Goal: Task Accomplishment & Management: Manage account settings

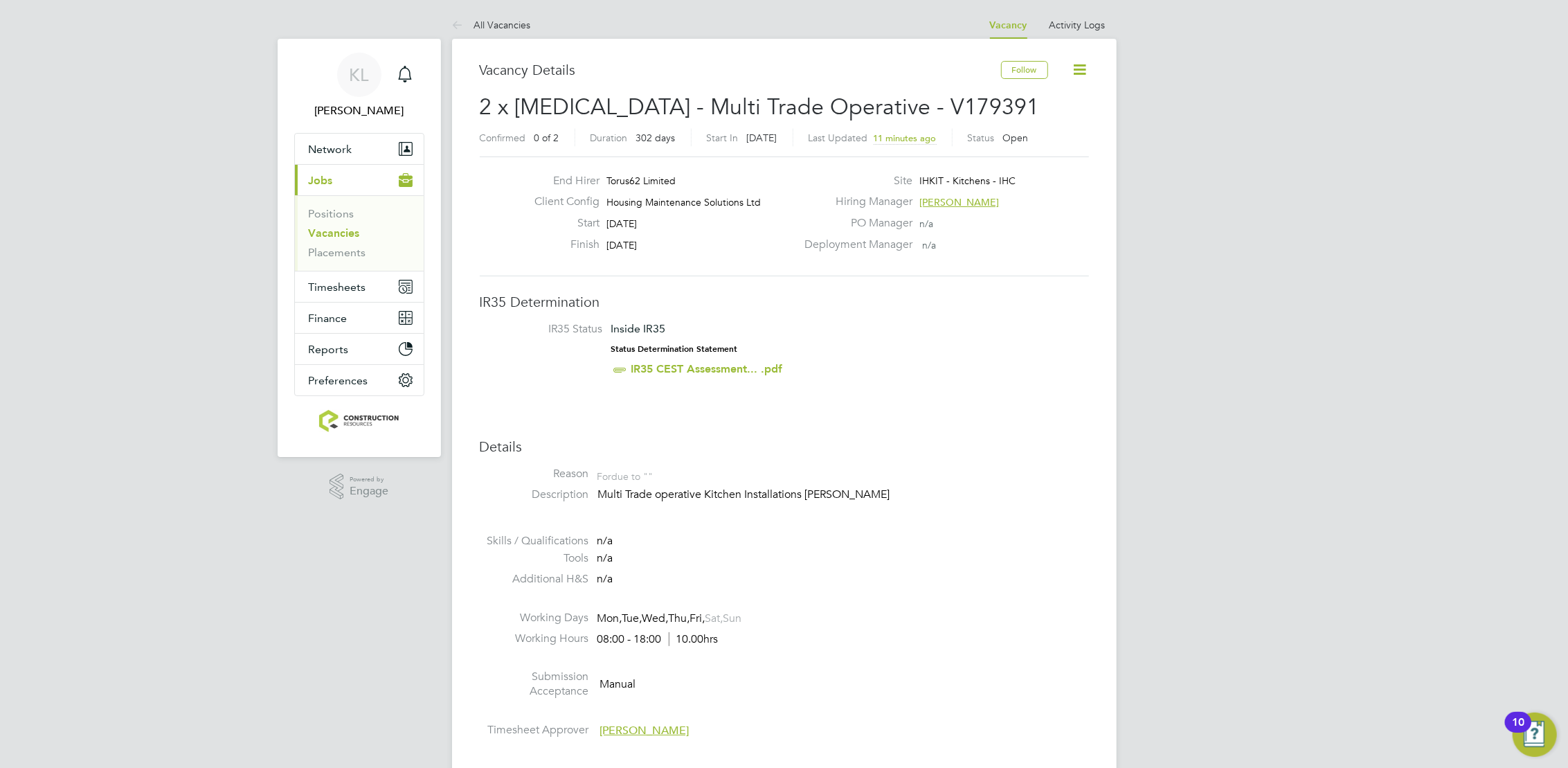
drag, startPoint x: 489, startPoint y: 27, endPoint x: 427, endPoint y: 27, distance: 62.0
click at [489, 27] on link "All Vacancies" at bounding box center [492, 25] width 79 height 12
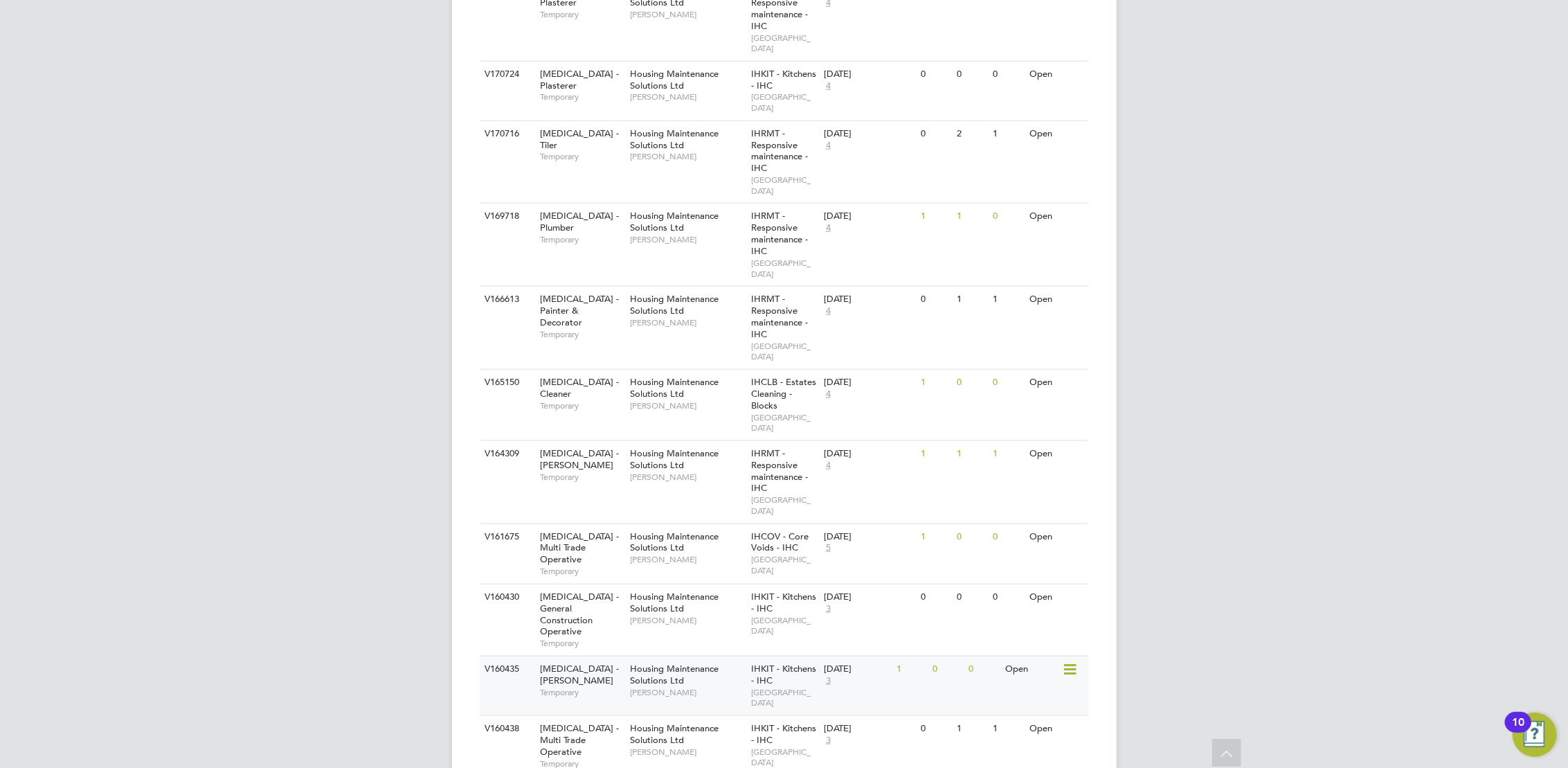
scroll to position [1526, 0]
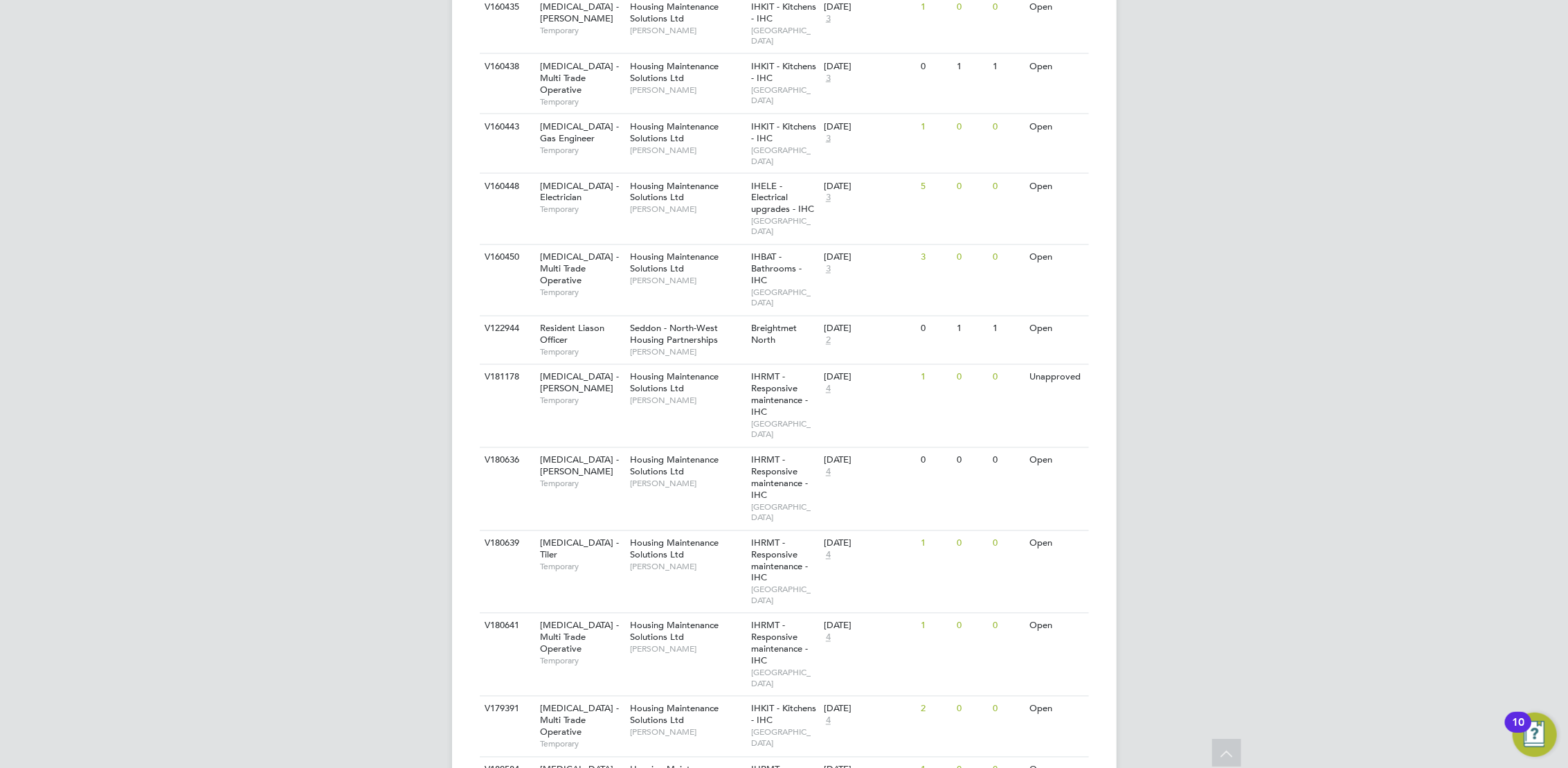
scroll to position [2176, 0]
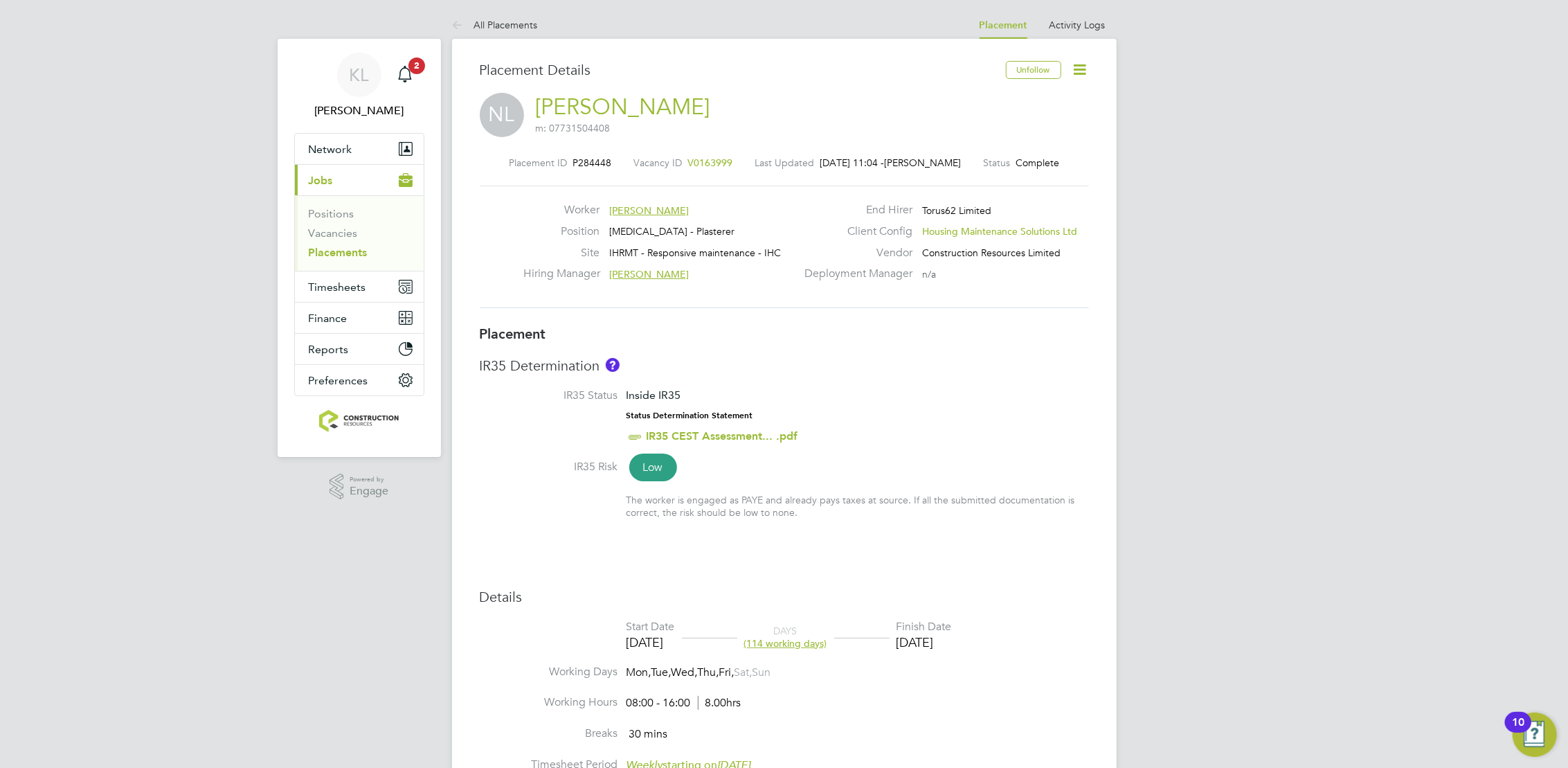
click at [1072, 71] on icon at bounding box center [1081, 70] width 17 height 17
click at [1020, 95] on li "Edit Placement e" at bounding box center [1036, 102] width 102 height 20
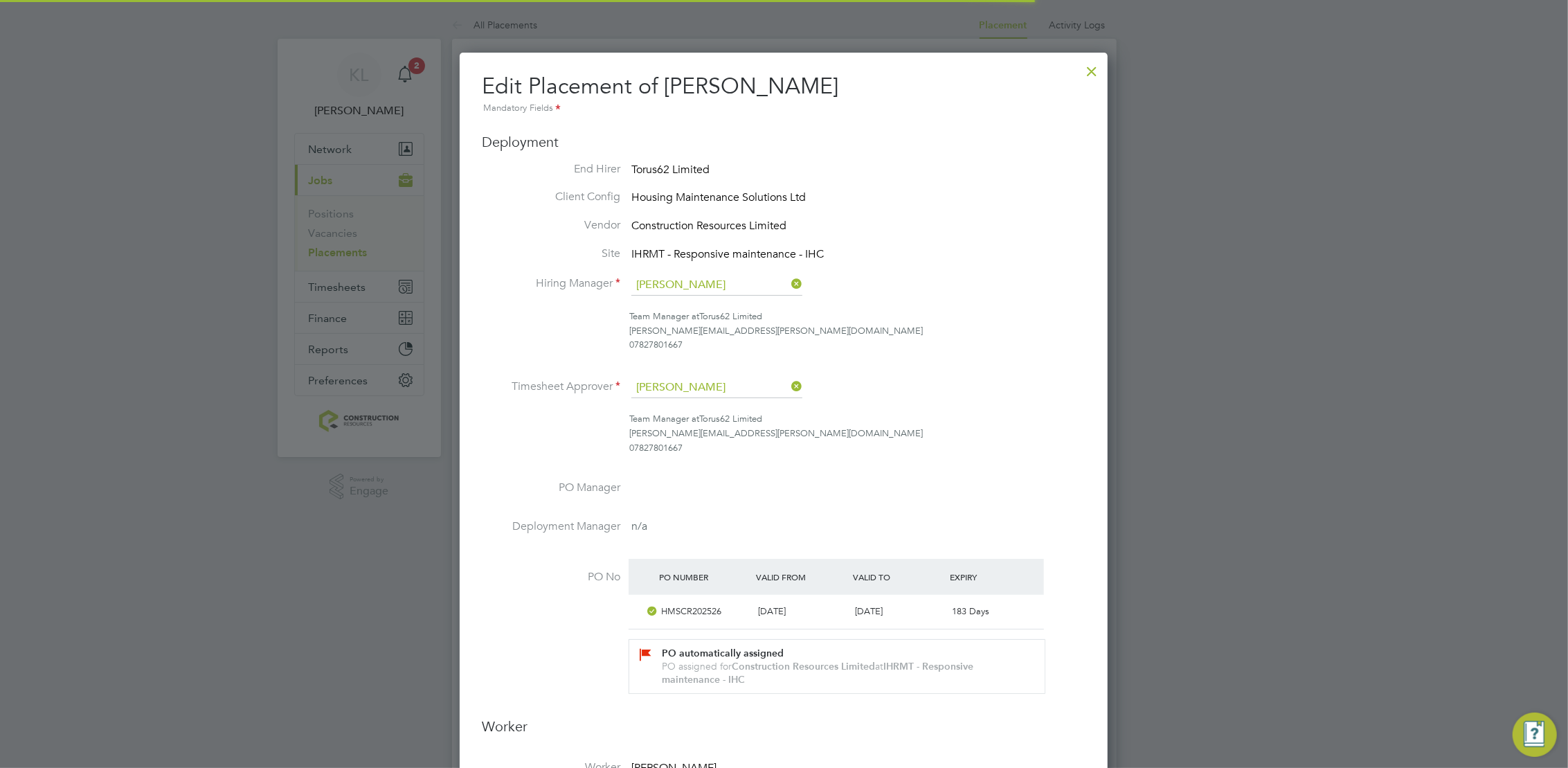
scroll to position [7, 7]
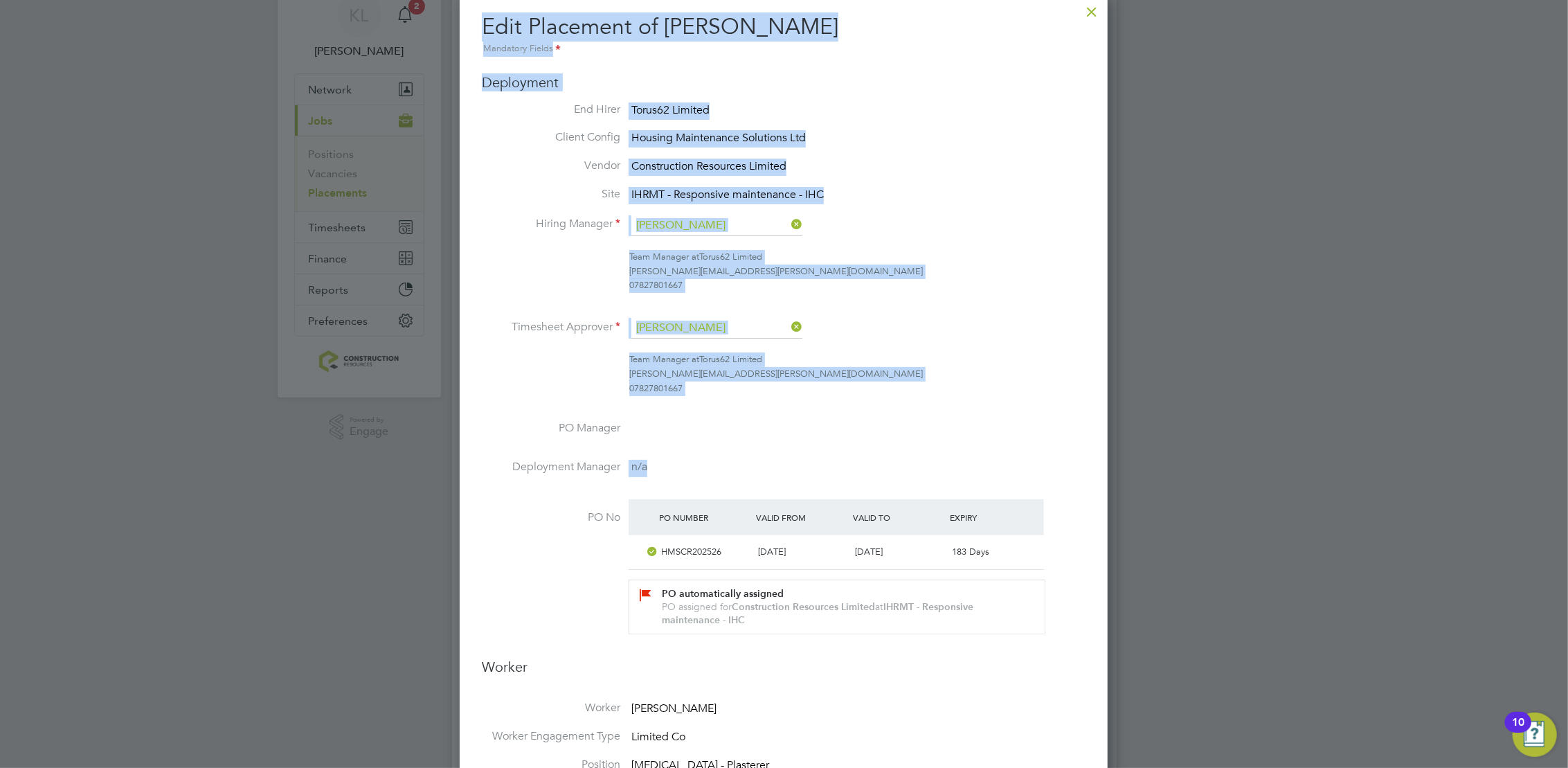
drag, startPoint x: 960, startPoint y: 372, endPoint x: 1025, endPoint y: -15, distance: 392.4
click at [1025, 0] on html "KL Kate Lomax Notifications 2 Applications: Network Team Members Businesses Sit…" at bounding box center [784, 672] width 1568 height 1464
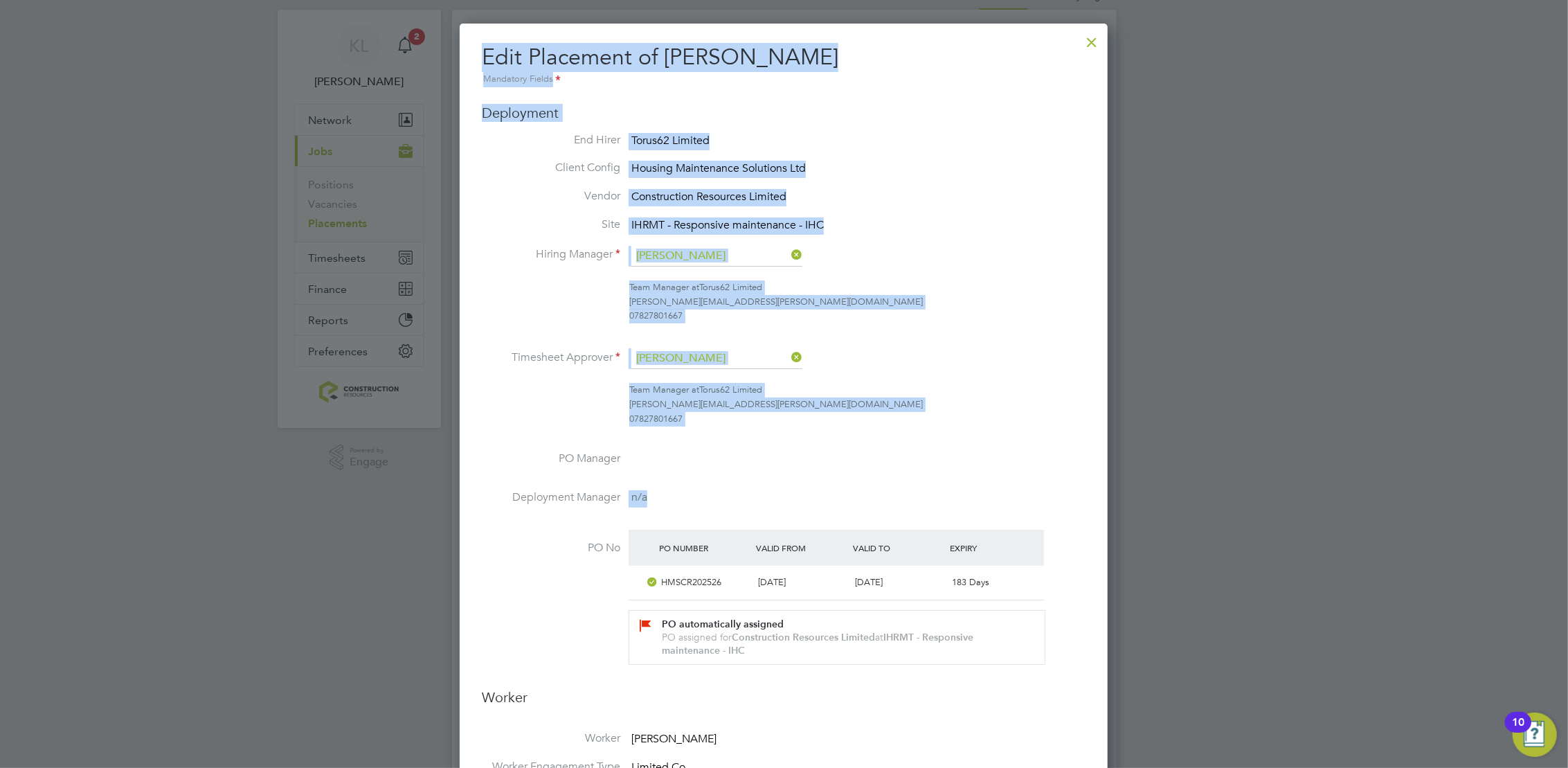
click at [980, 316] on div "07827801667" at bounding box center [857, 316] width 457 height 15
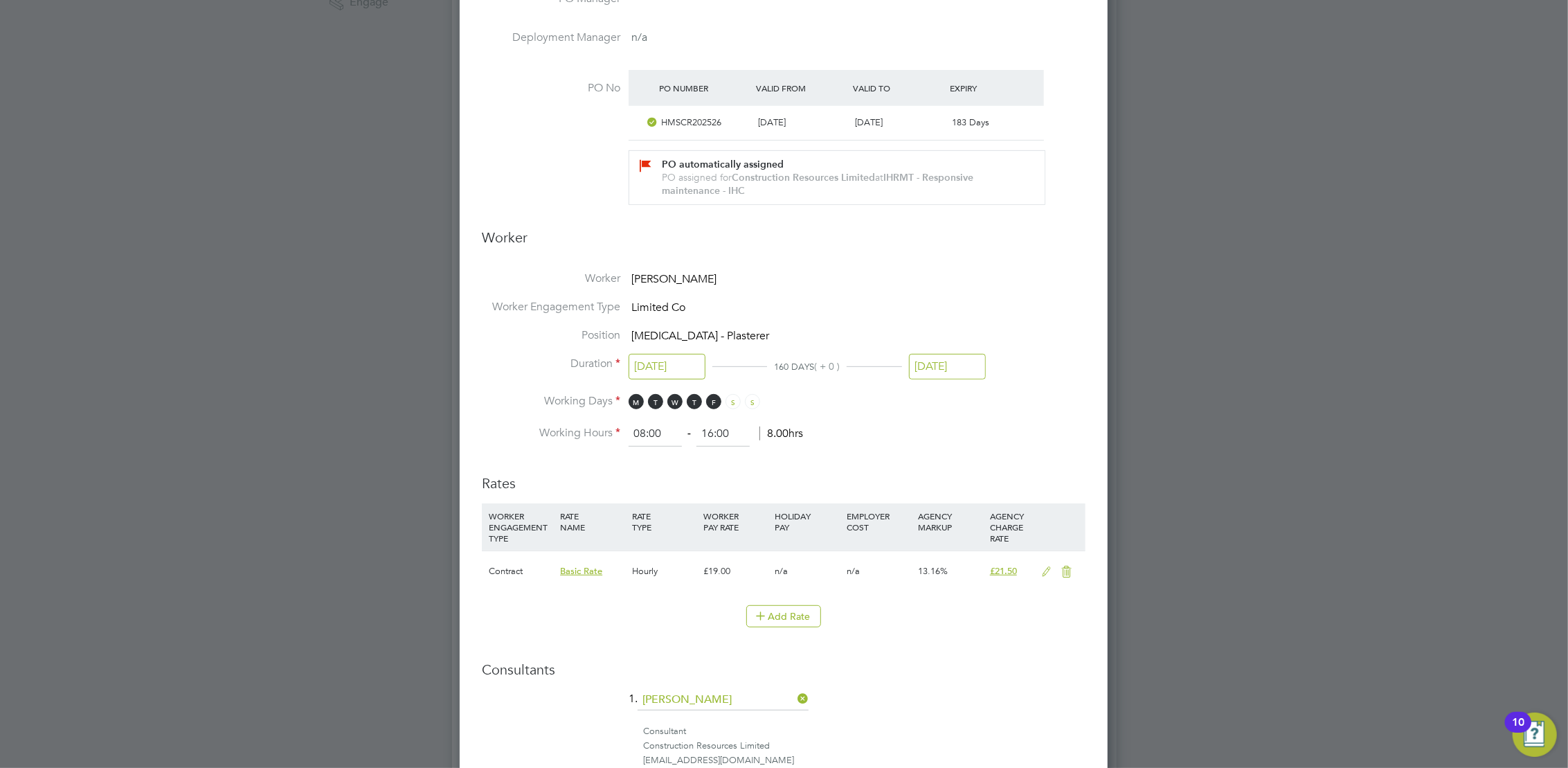
click at [950, 378] on input "28 Sep 2025" at bounding box center [948, 367] width 77 height 26
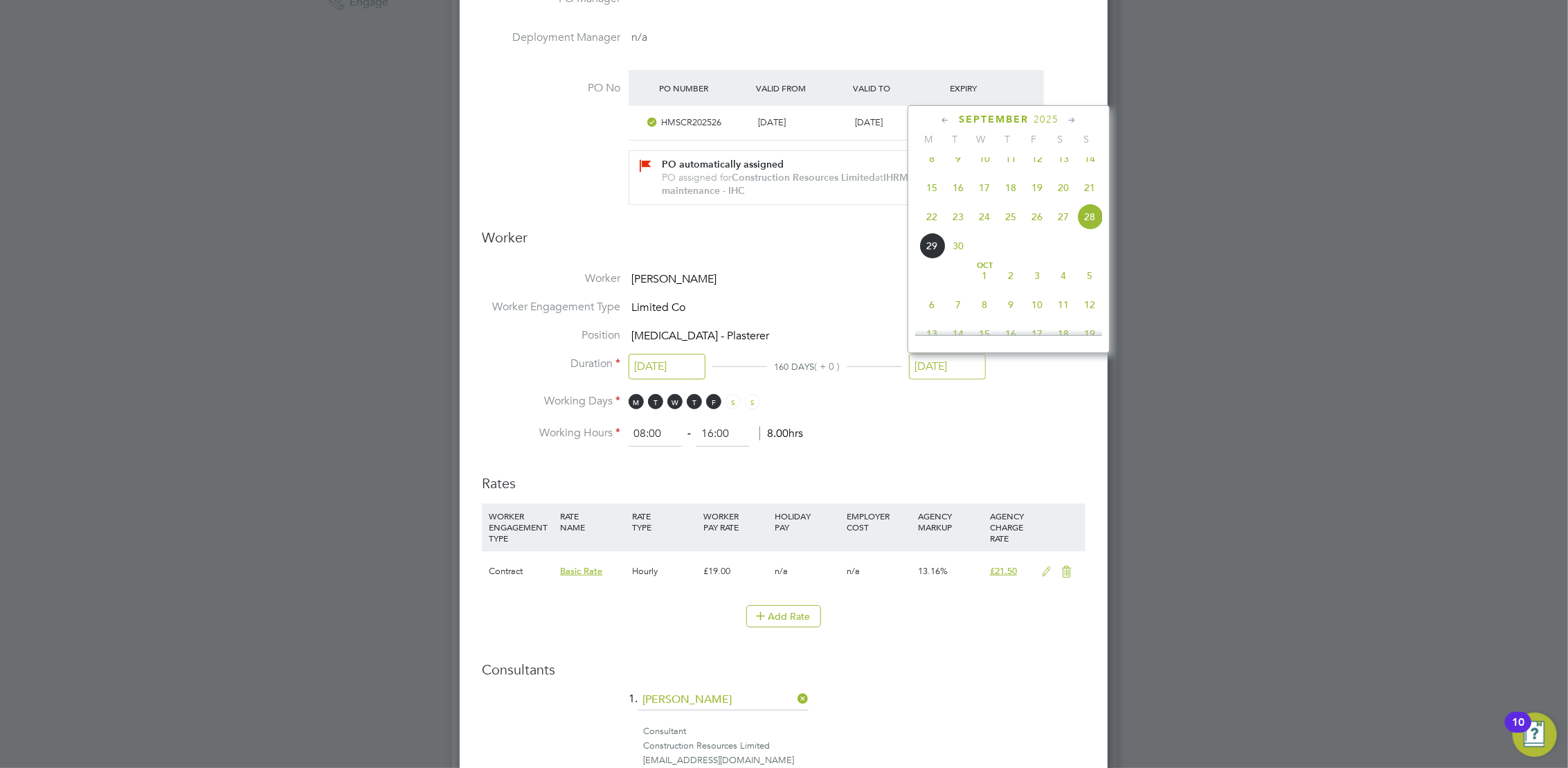
click at [1098, 314] on span "12" at bounding box center [1090, 305] width 26 height 26
type input "12 Oct 2025"
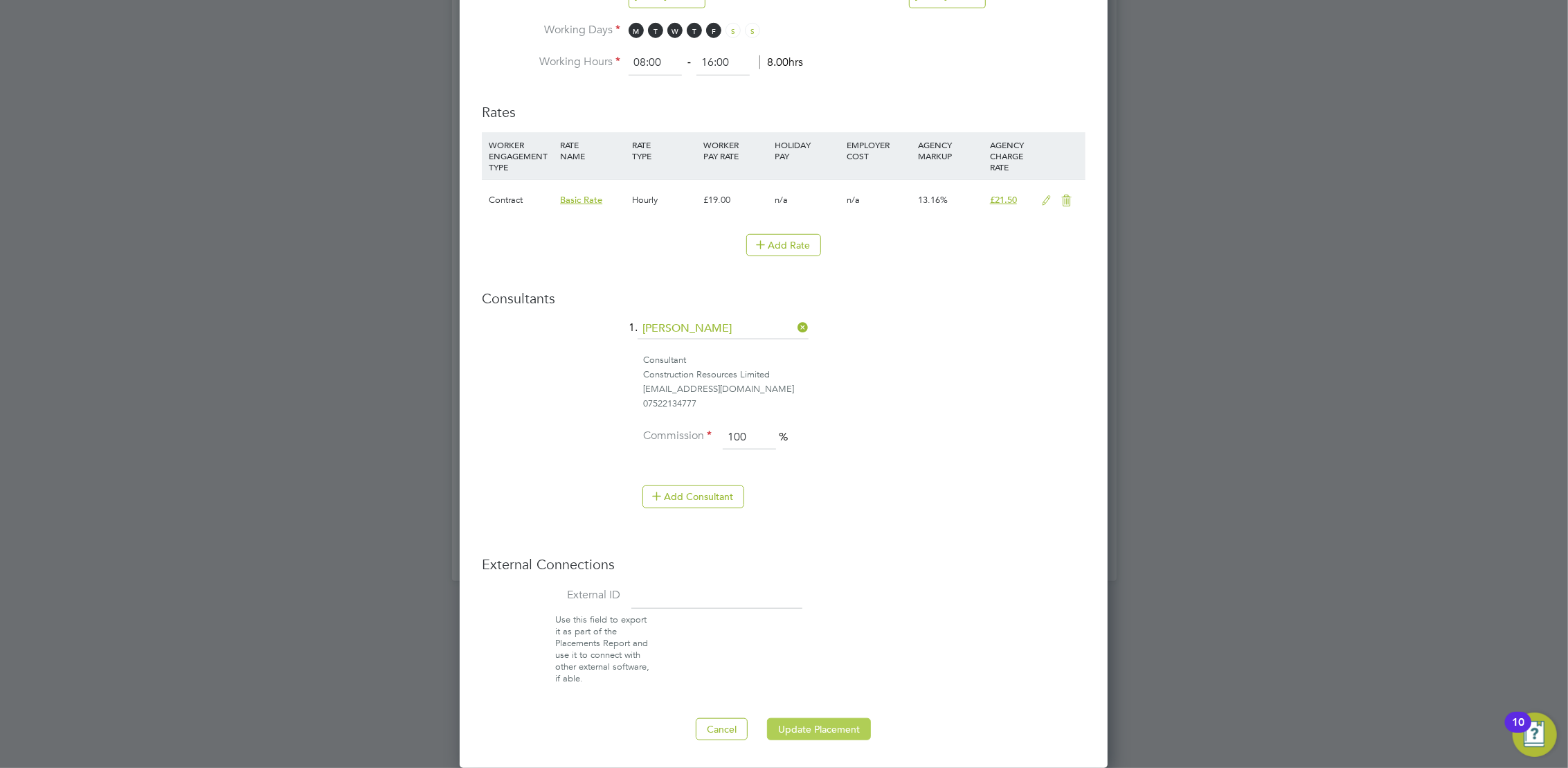
click at [827, 726] on button "Update Placement" at bounding box center [819, 729] width 104 height 22
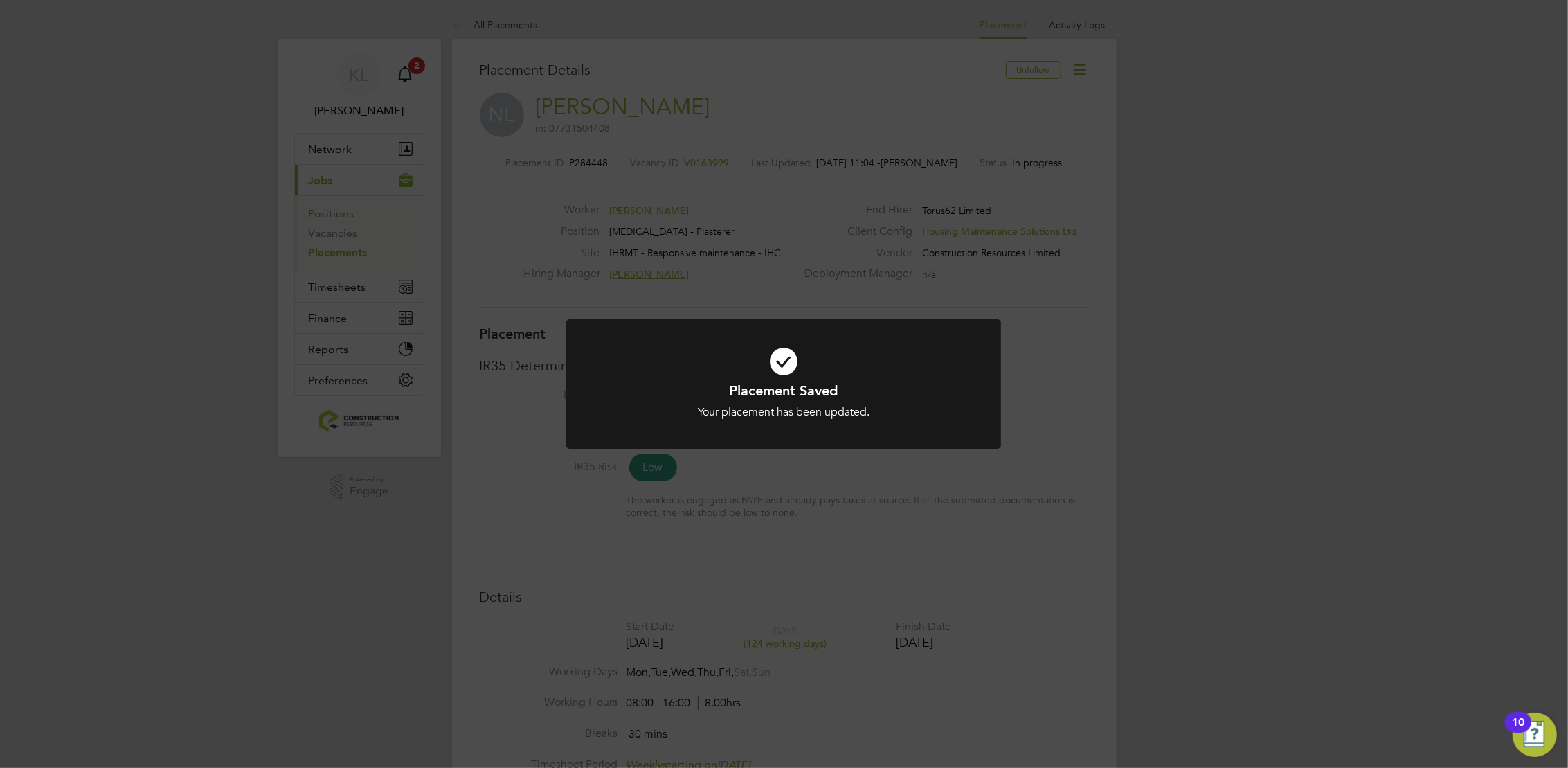
click at [409, 76] on div "Placement Saved Your placement has been updated. Cancel Okay" at bounding box center [784, 384] width 1568 height 768
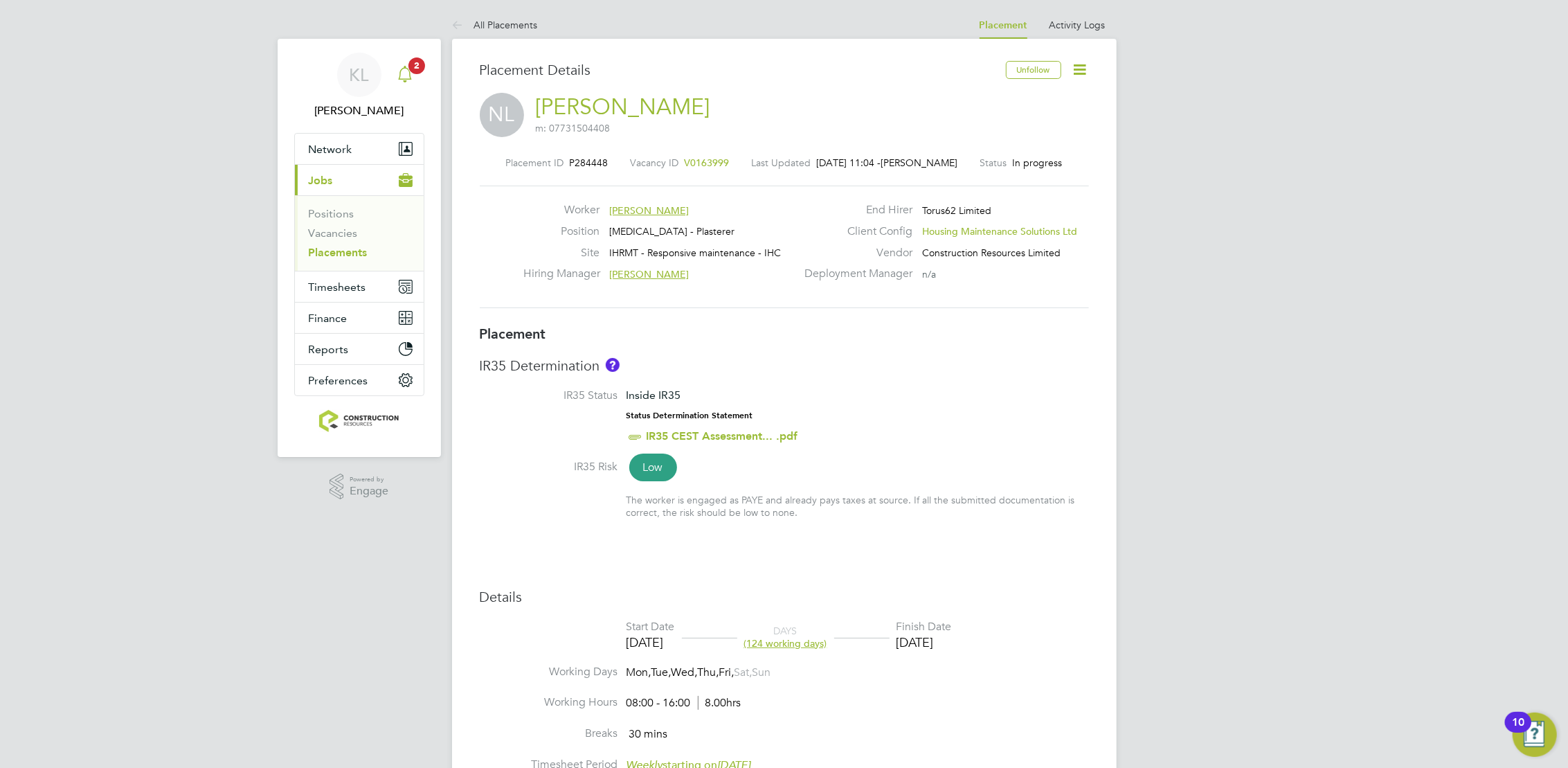
click at [409, 76] on icon "Main navigation" at bounding box center [405, 74] width 17 height 17
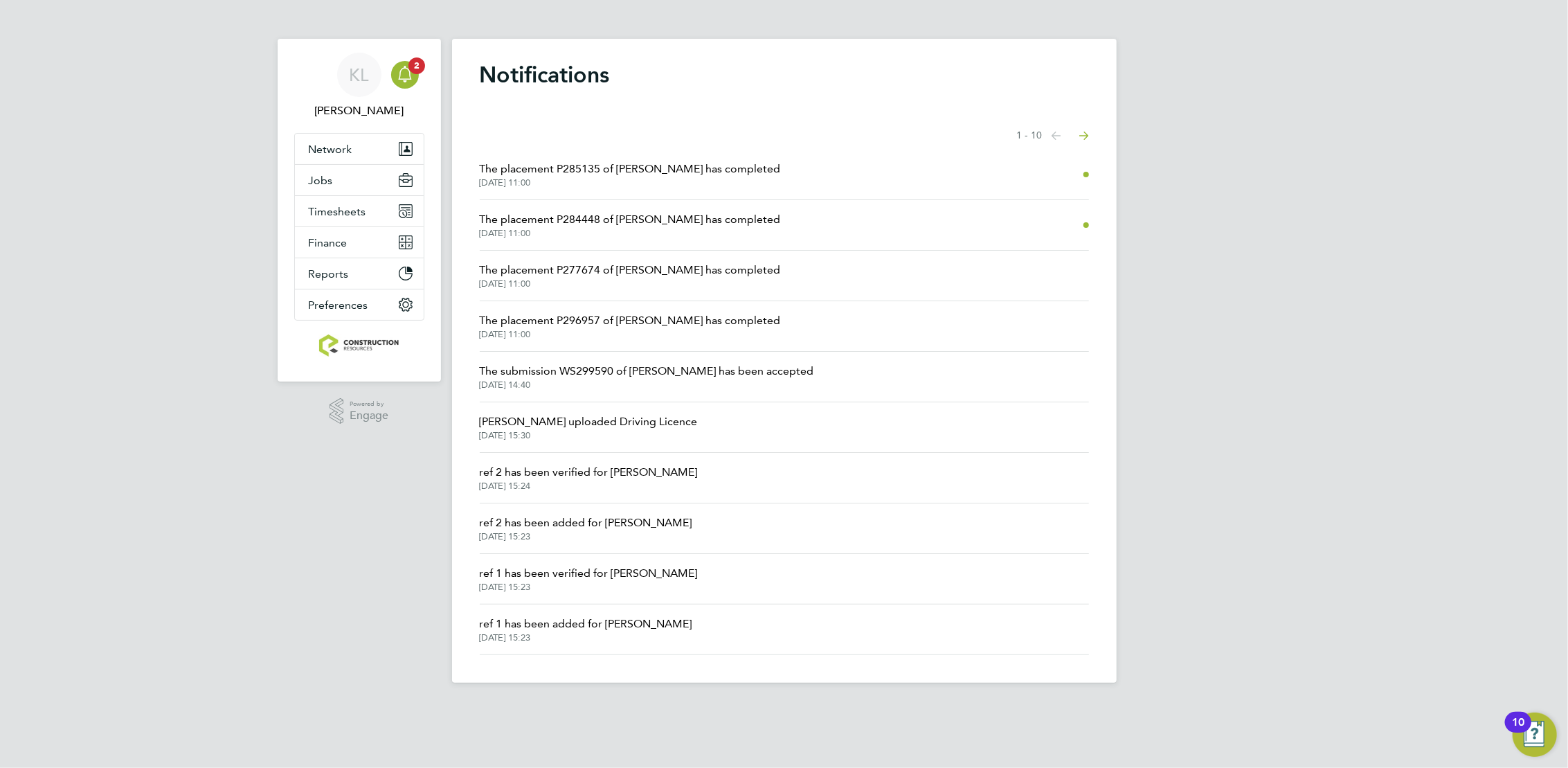
click at [682, 170] on span "The placement P285135 of Alex Power has completed" at bounding box center [631, 169] width 302 height 17
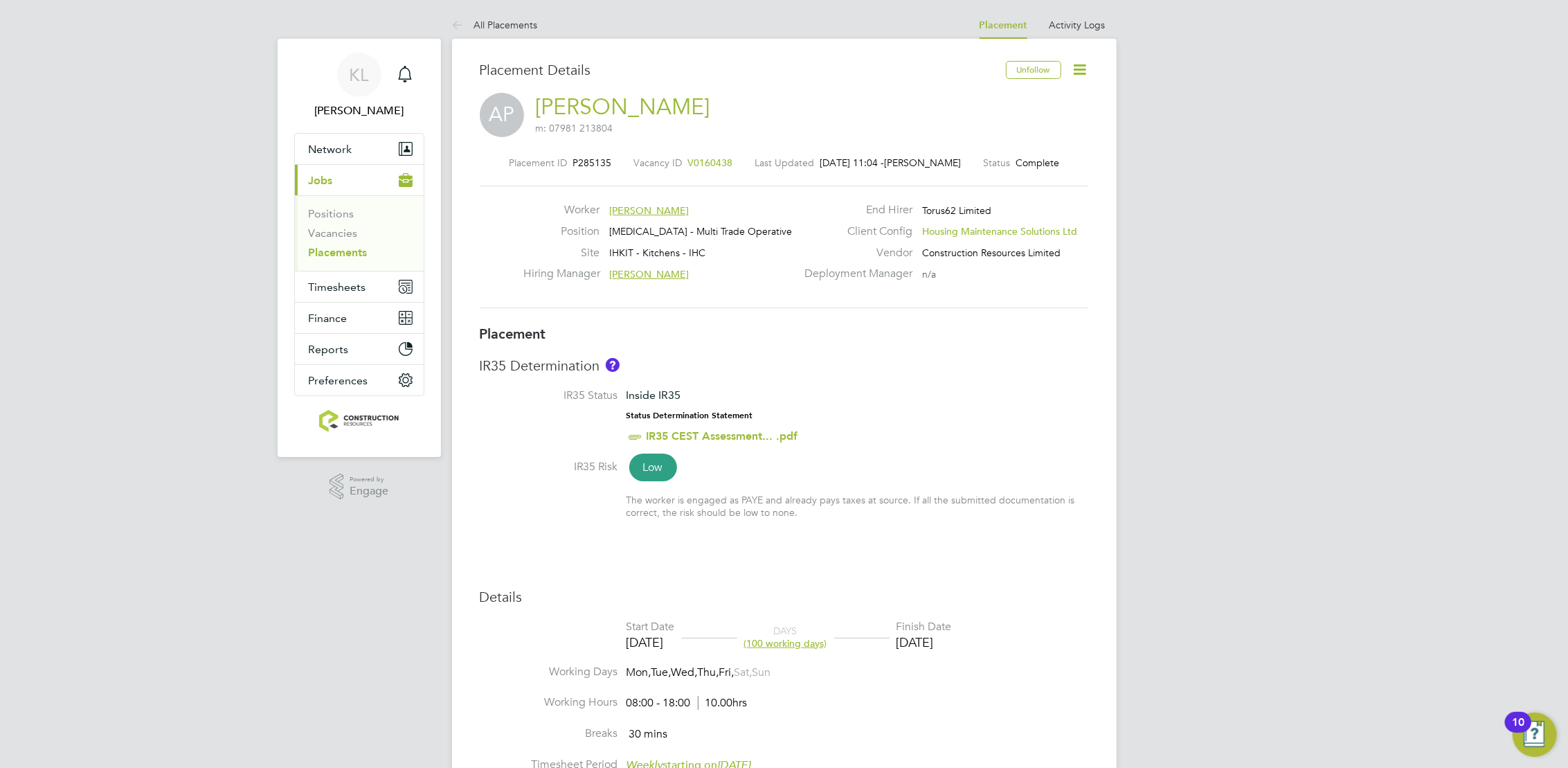
click at [1085, 75] on icon at bounding box center [1081, 70] width 17 height 17
click at [1005, 95] on li "Edit Placement e" at bounding box center [1036, 102] width 102 height 20
type input "[PERSON_NAME]"
type input "12 May 2025"
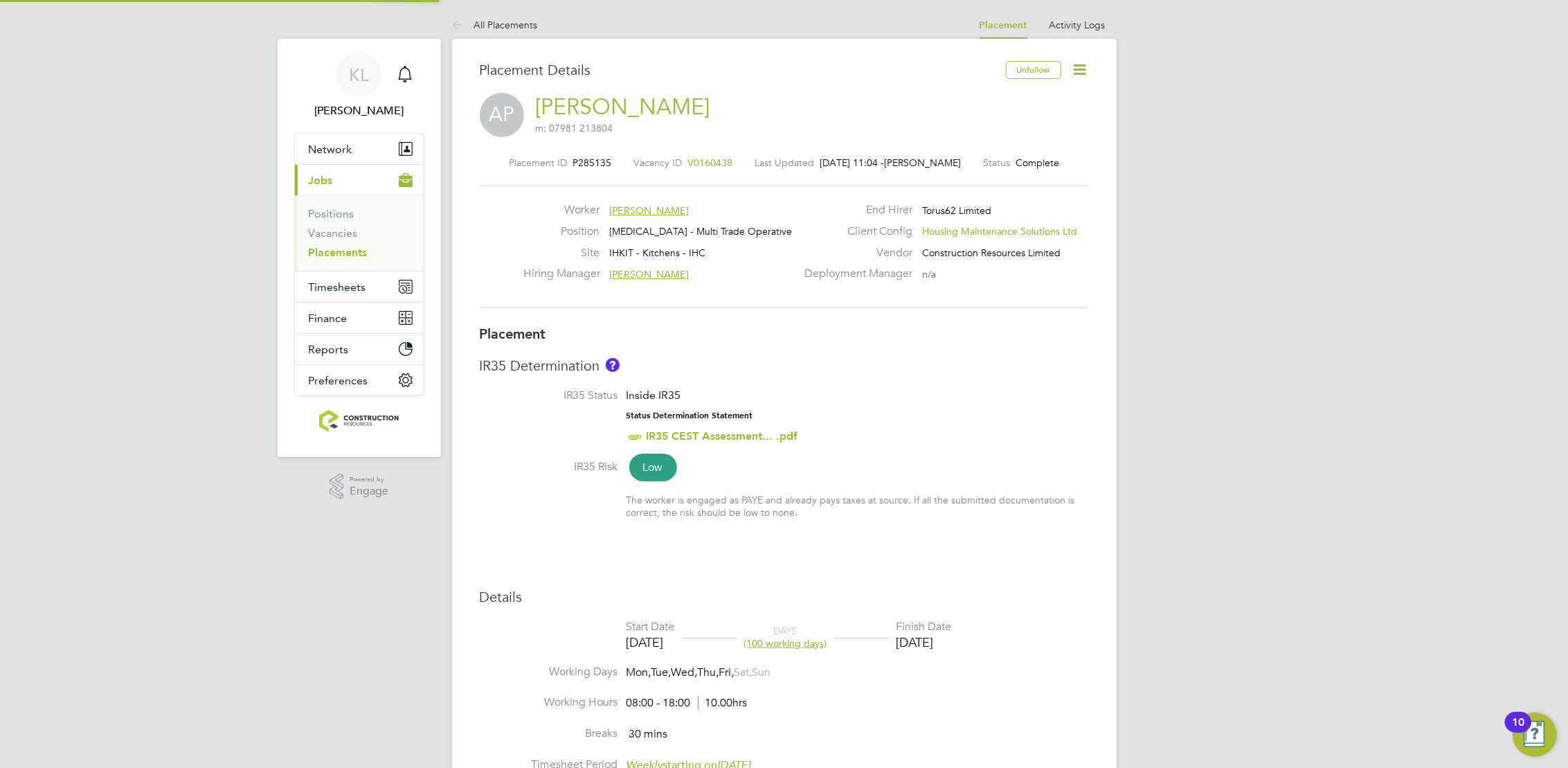
type input "28 Sep 2025"
type input "08:00"
type input "18:00"
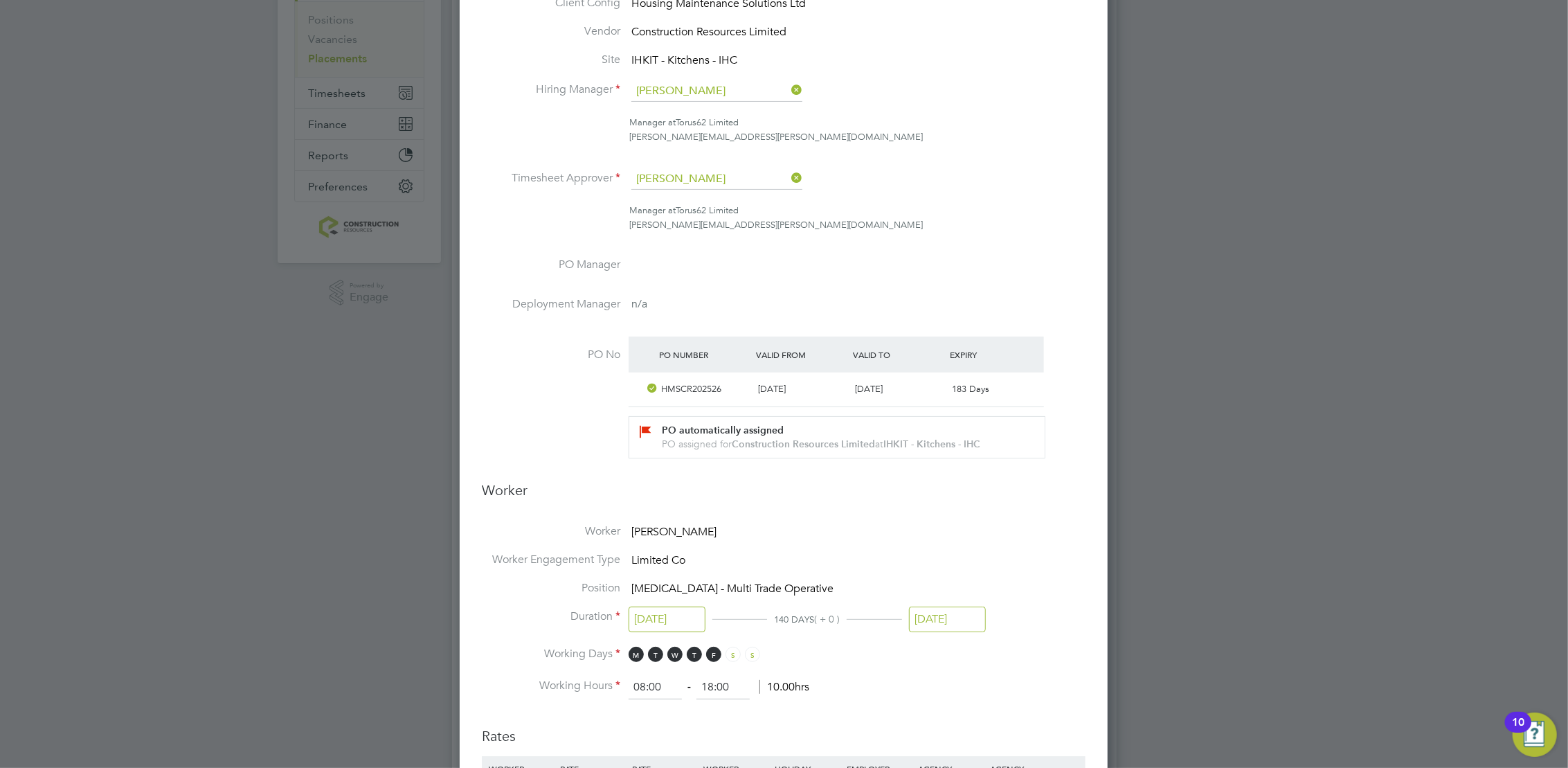
click at [931, 631] on input "28 Sep 2025" at bounding box center [948, 619] width 77 height 26
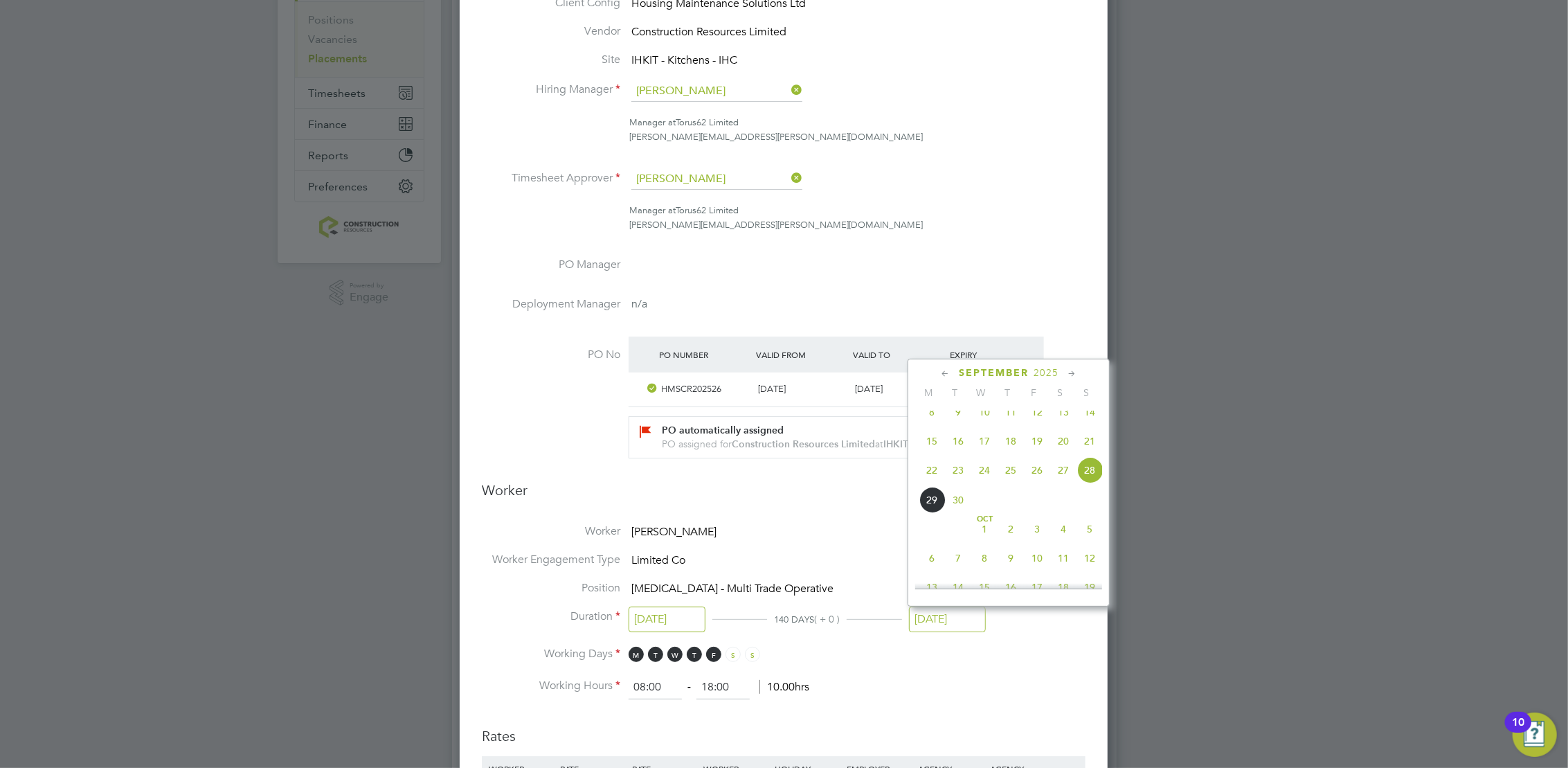
click at [1106, 573] on div "September 2025 M T W T F S S Jun 1 2 3 4 5 6 7 8 9 10 11 12 13 14 15 16 17 18 1…" at bounding box center [1009, 482] width 202 height 248
click at [1096, 571] on span "12" at bounding box center [1090, 558] width 26 height 26
type input "12 Oct 2025"
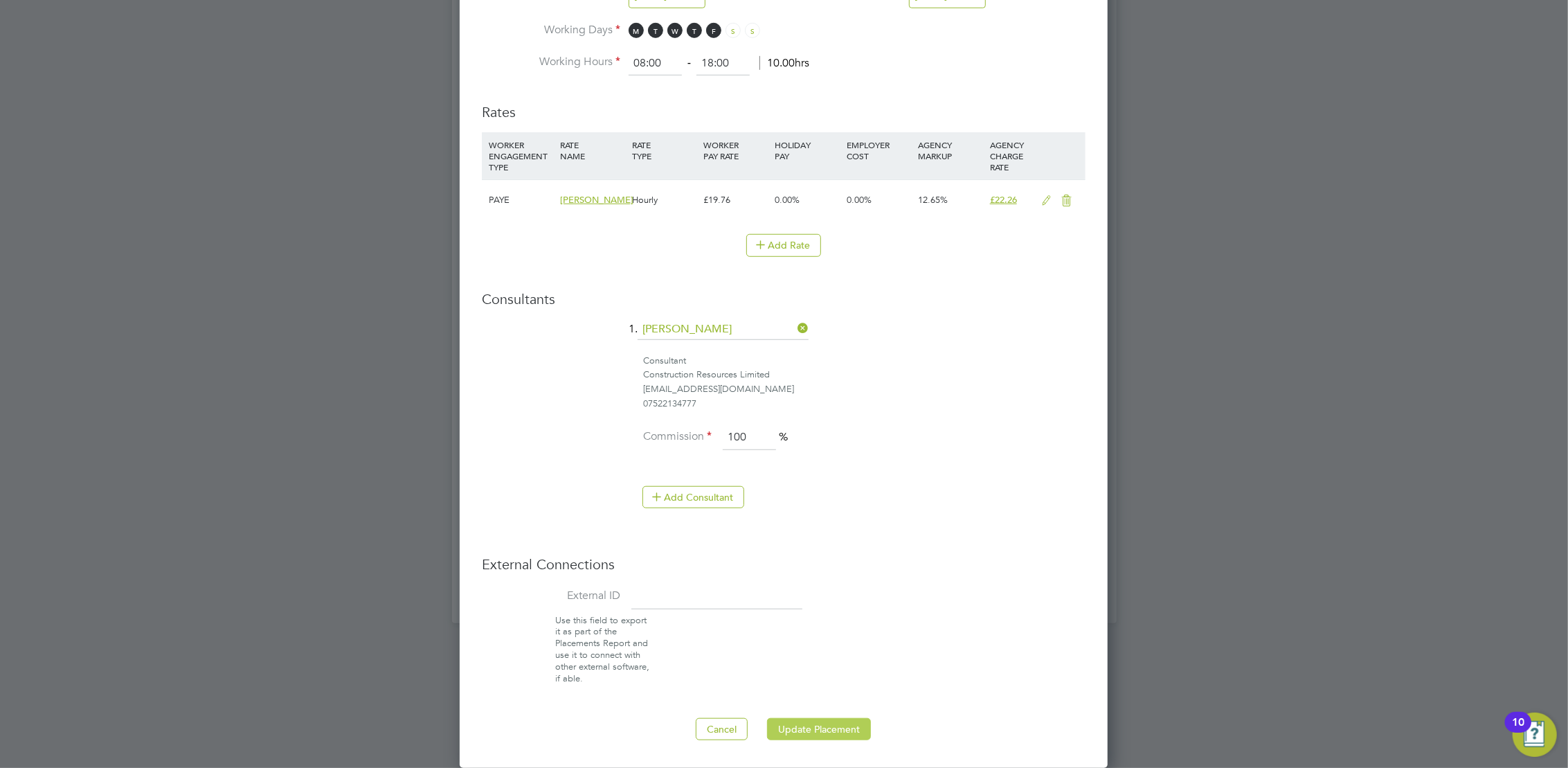
click at [785, 727] on button "Update Placement" at bounding box center [819, 729] width 104 height 22
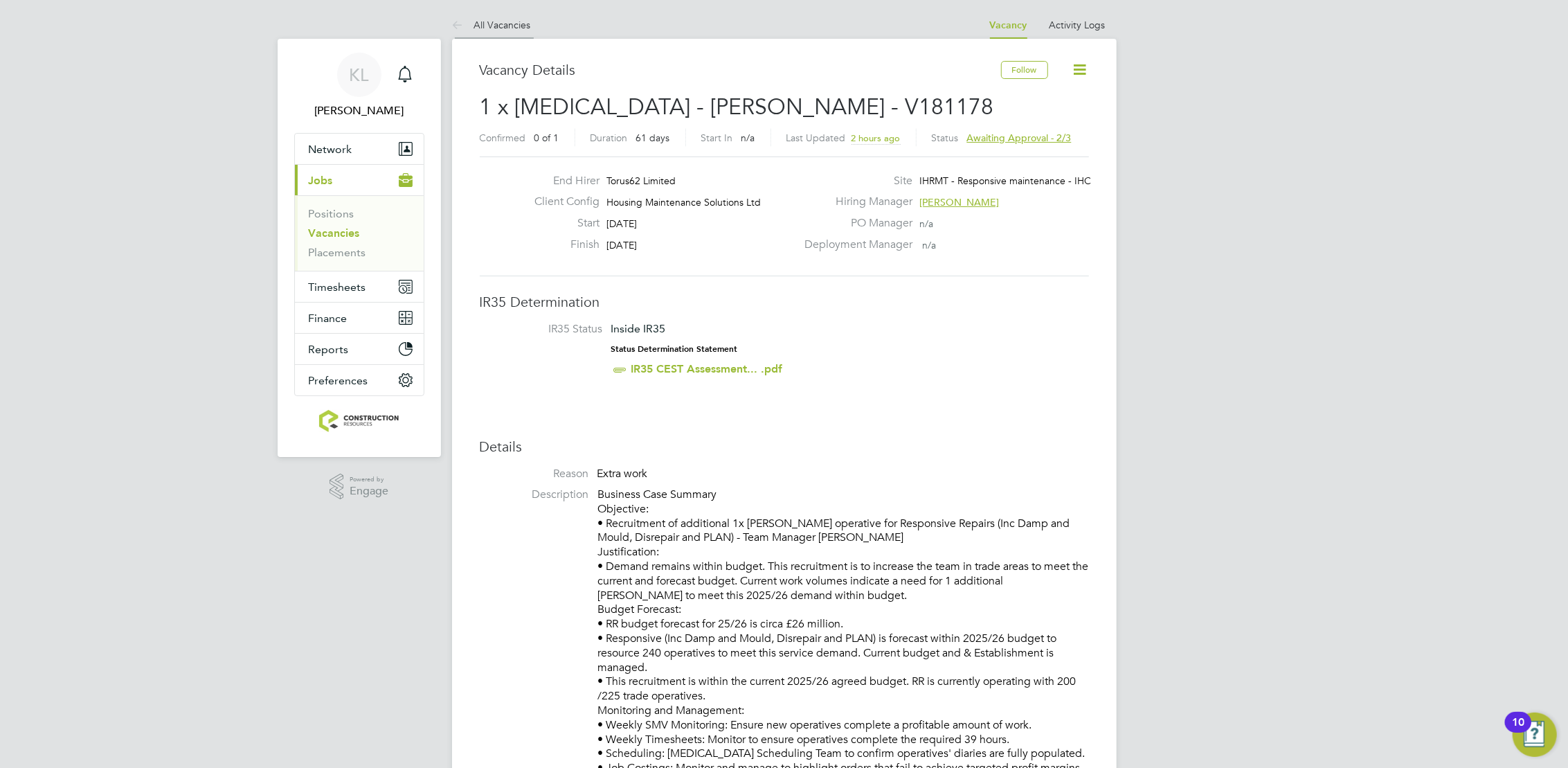
click at [490, 21] on link "All Vacancies" at bounding box center [492, 25] width 79 height 12
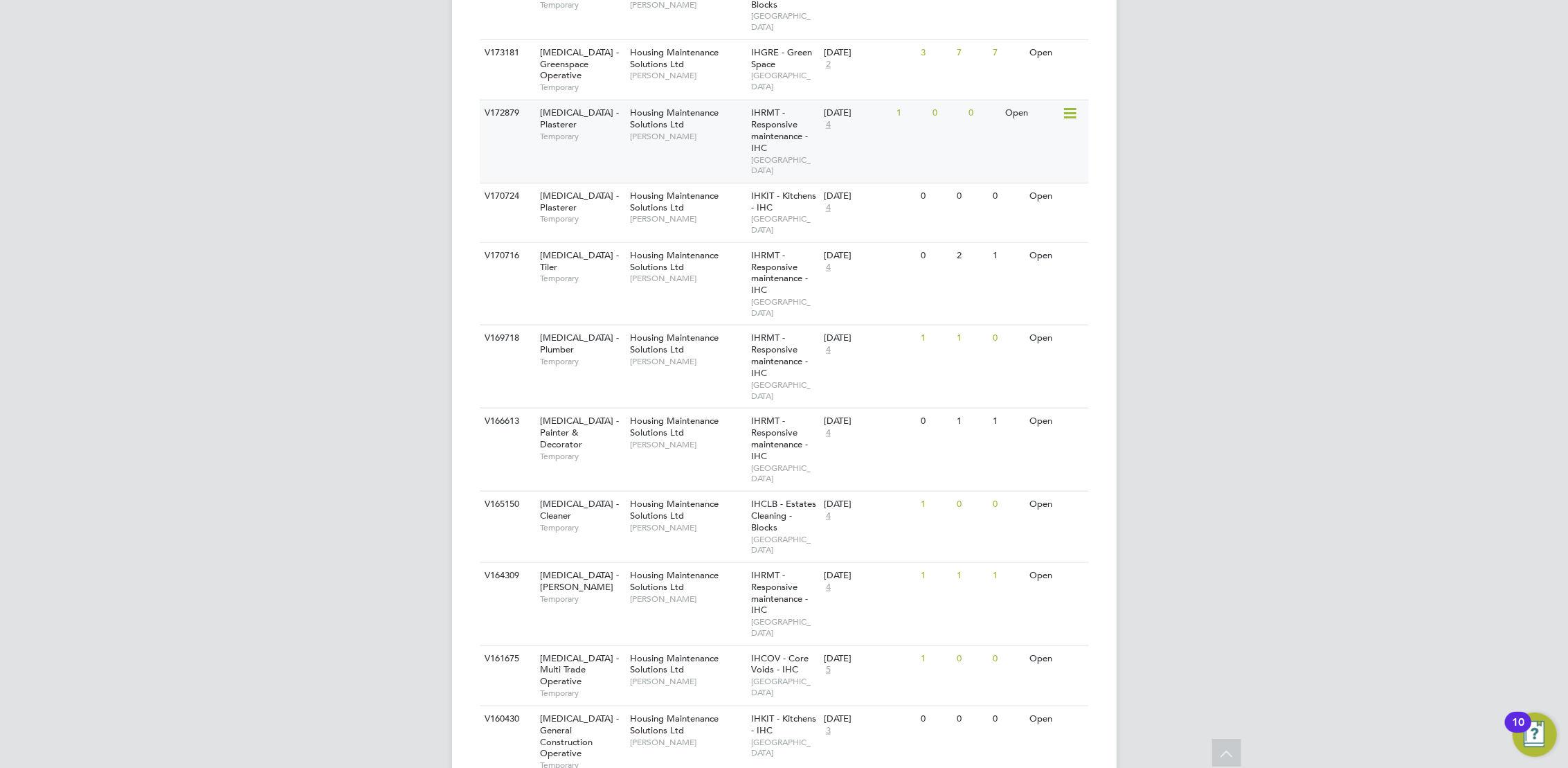
scroll to position [1526, 0]
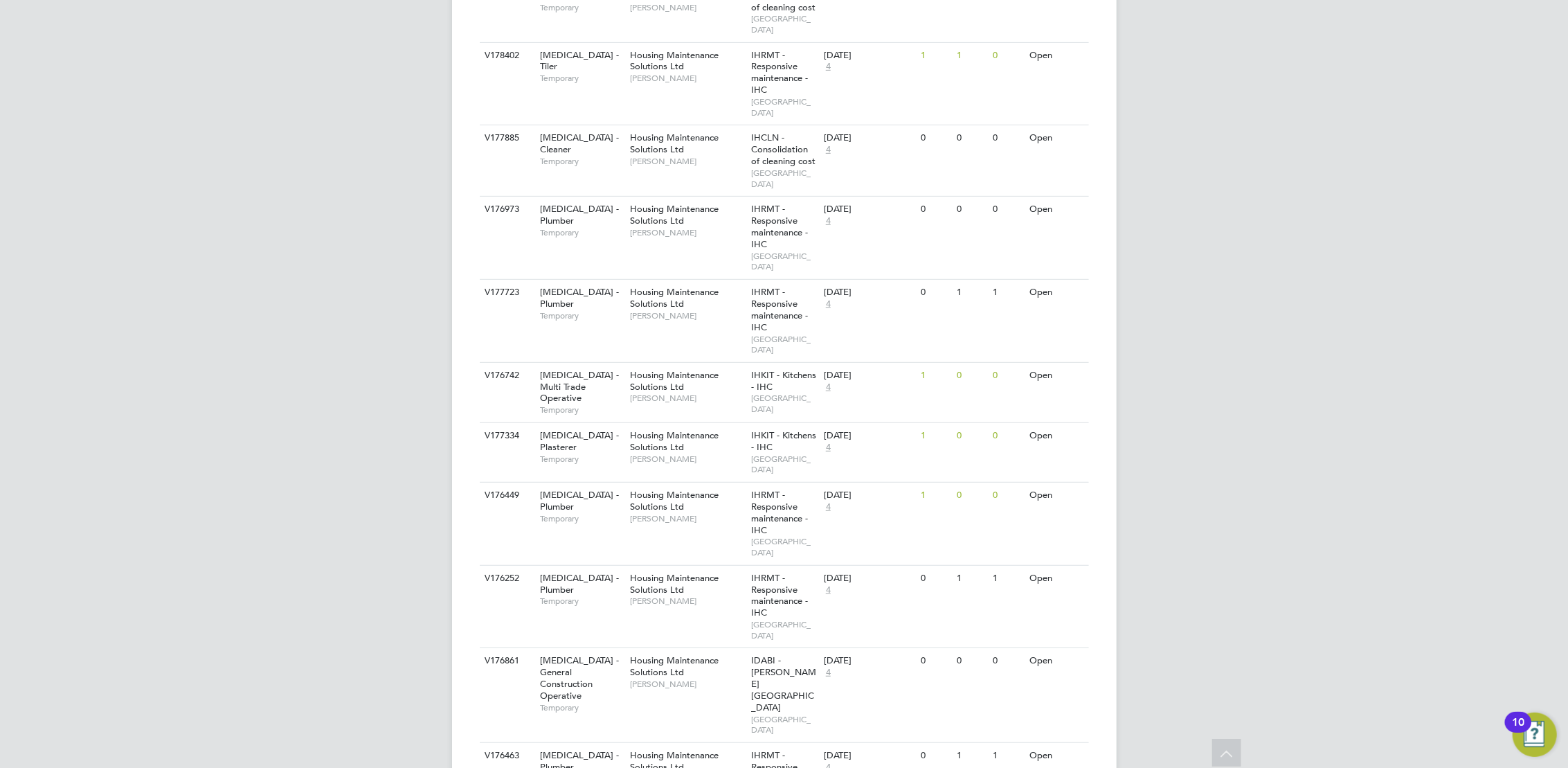
scroll to position [0, 0]
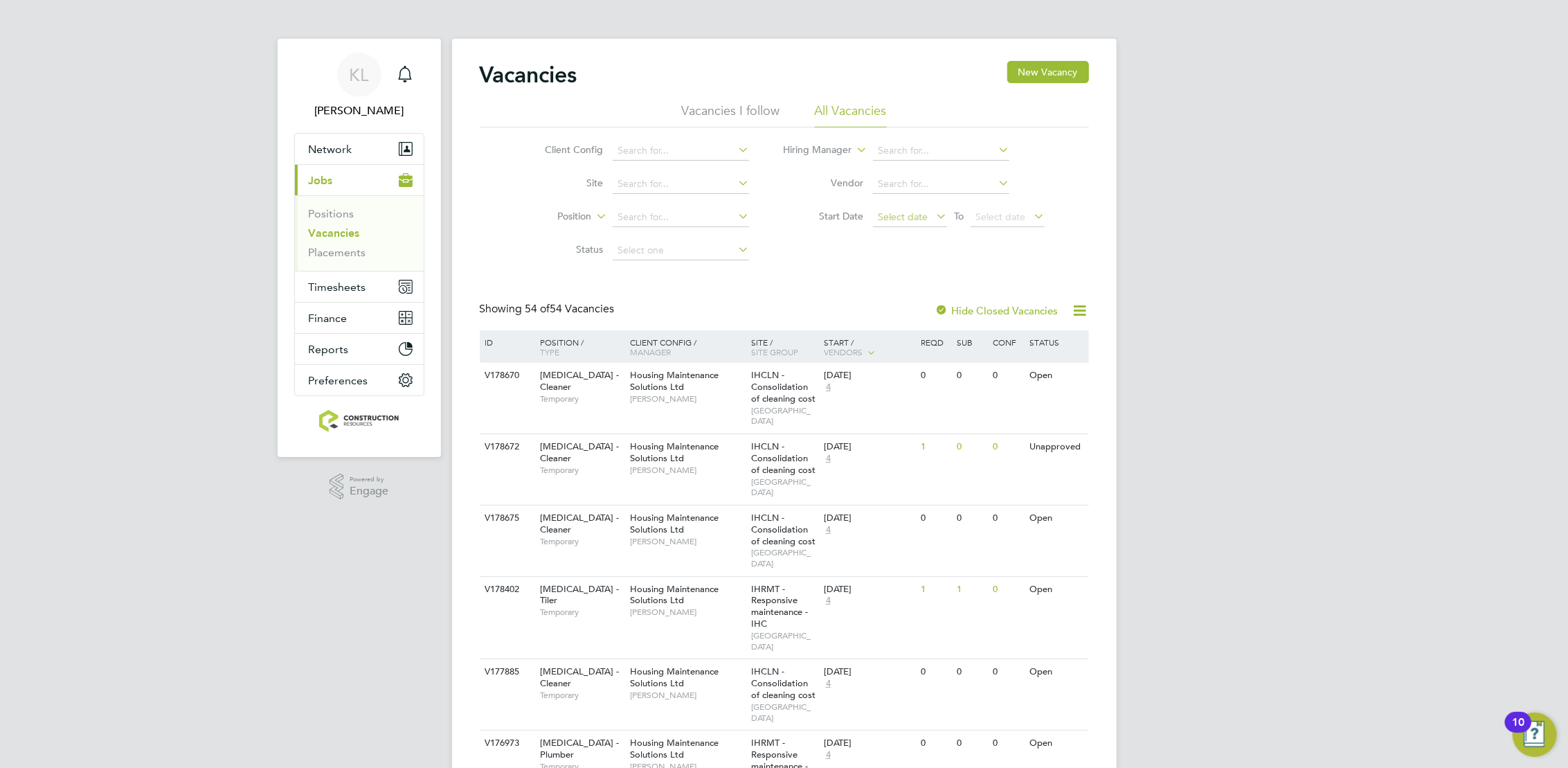
click at [918, 211] on span "Select date" at bounding box center [903, 216] width 50 height 12
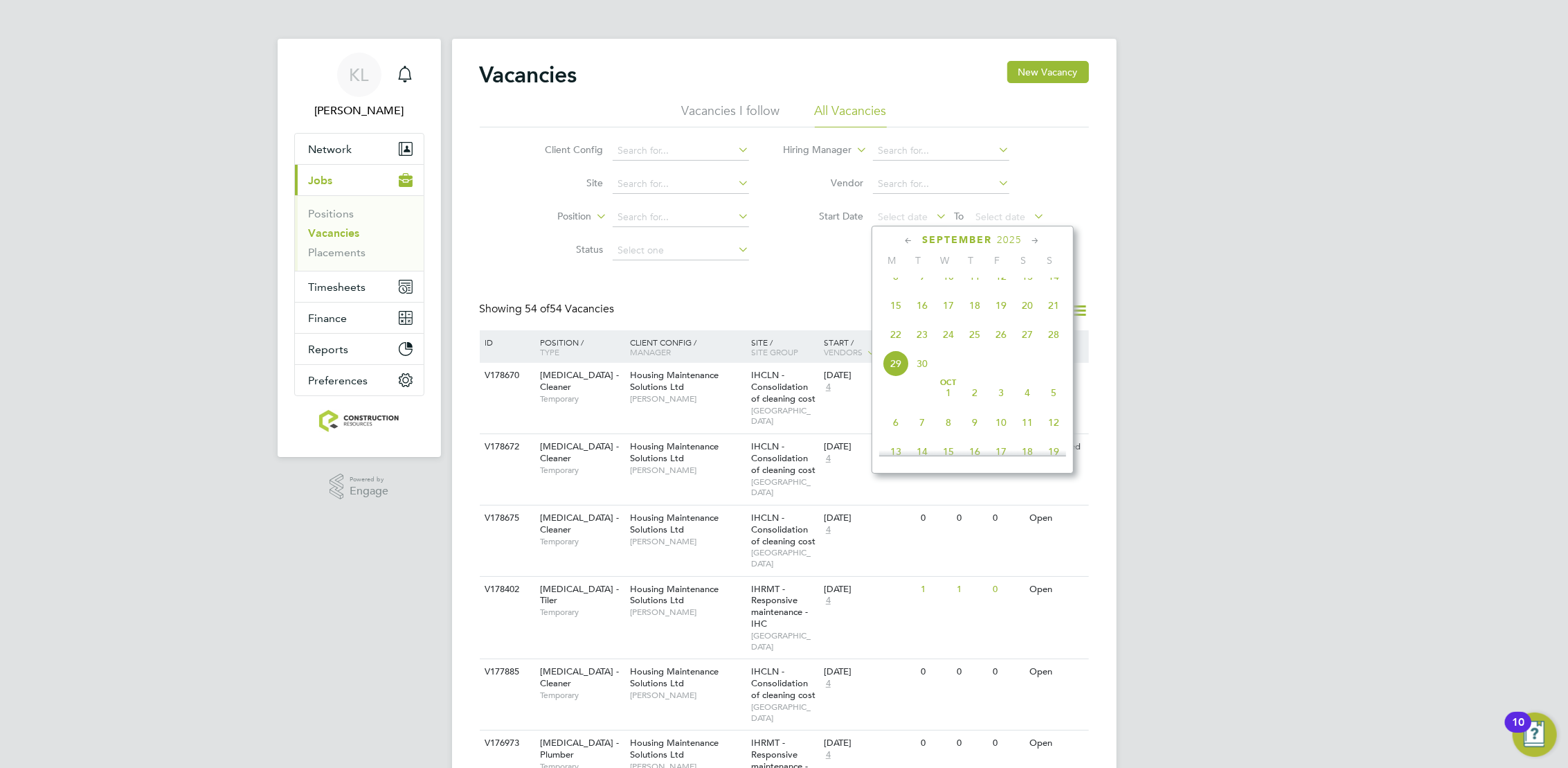
scroll to position [512, 0]
click at [894, 290] on span "8" at bounding box center [896, 277] width 26 height 26
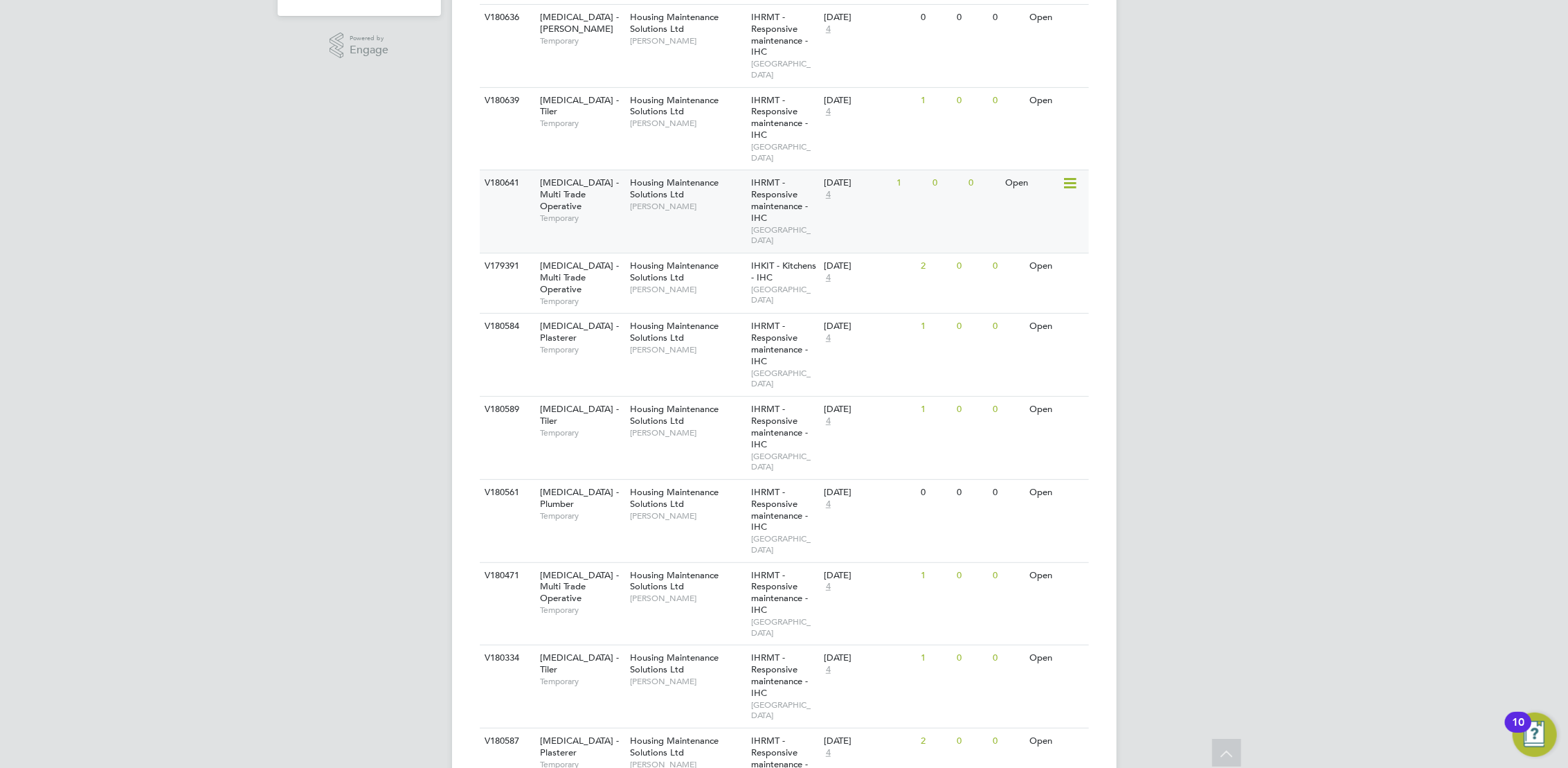
scroll to position [443, 0]
